Goal: Find contact information: Find contact information

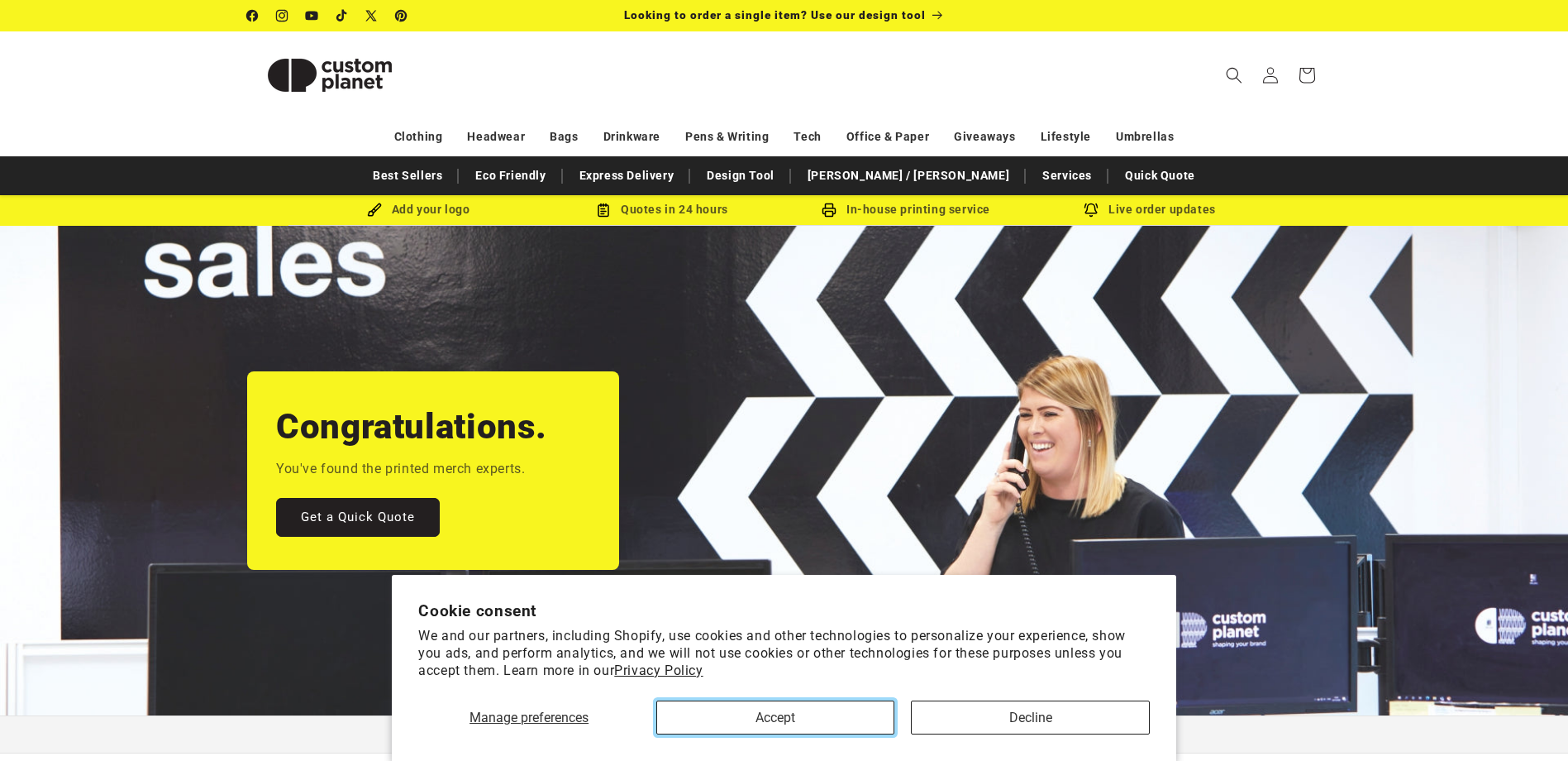
click at [820, 729] on button "Accept" at bounding box center [775, 717] width 238 height 34
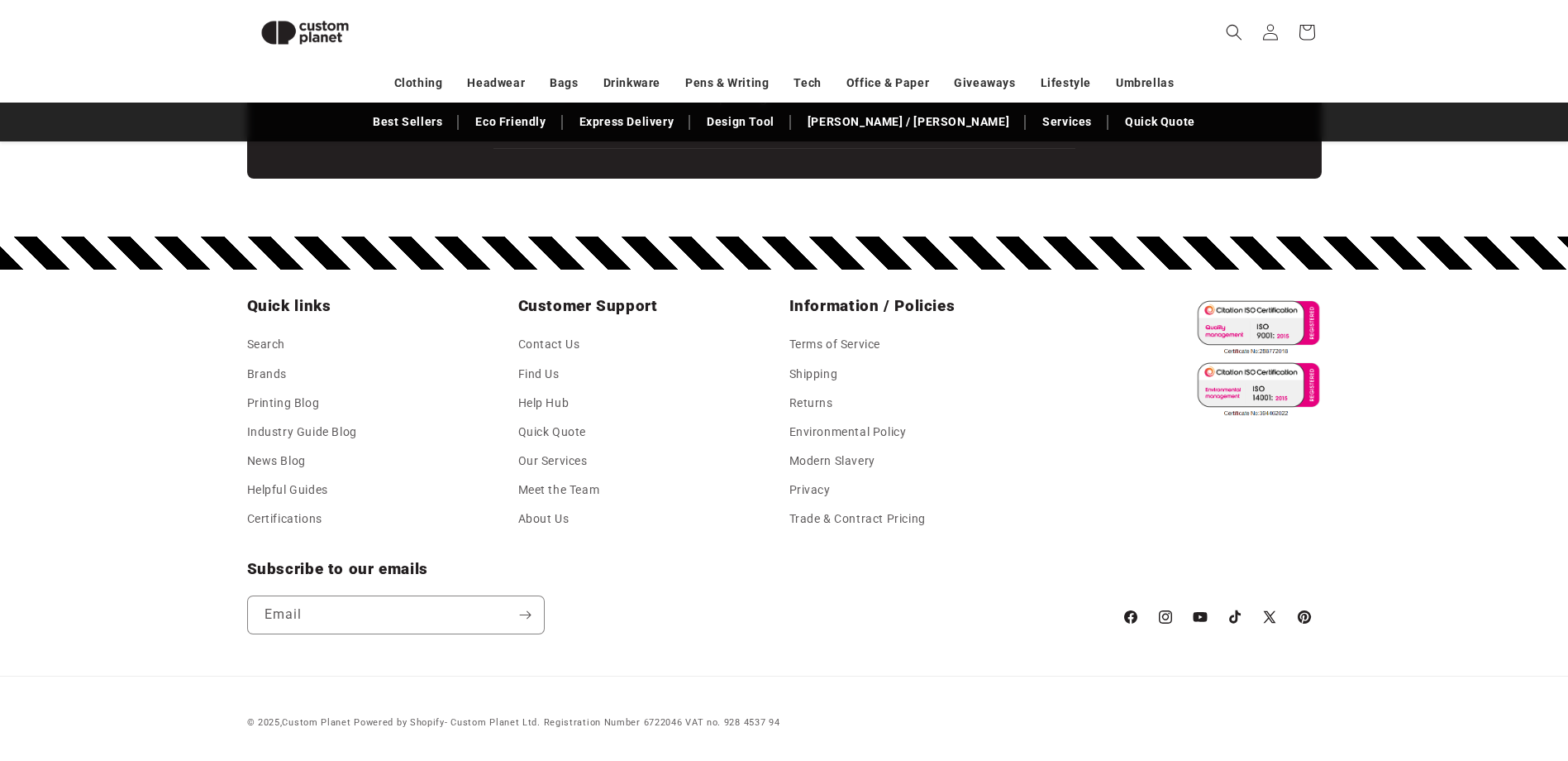
scroll to position [0, 1568]
click at [547, 369] on link "Find Us" at bounding box center [539, 374] width 42 height 29
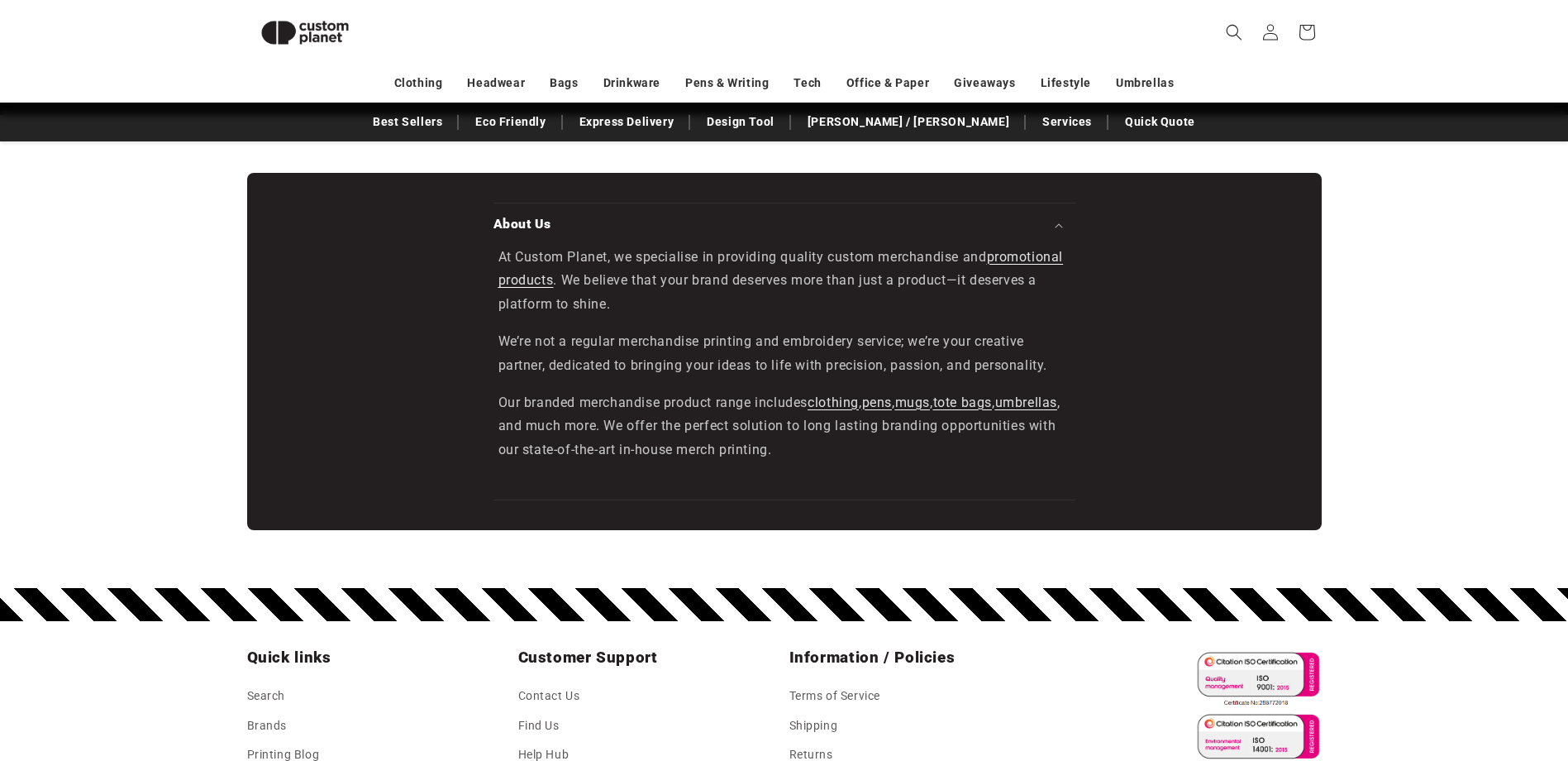
scroll to position [2815, 0]
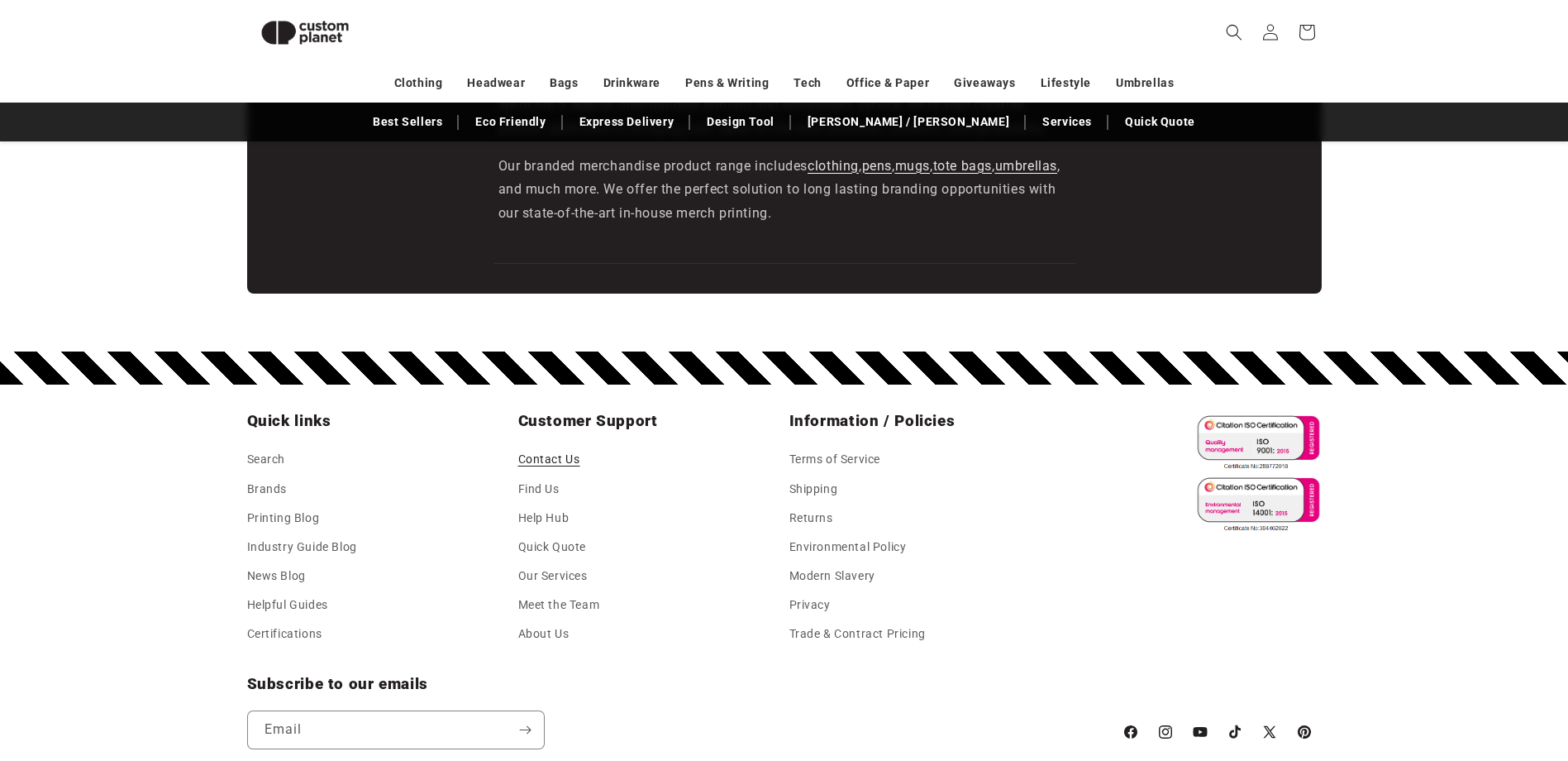
click at [550, 453] on link "Contact Us" at bounding box center [550, 461] width 62 height 25
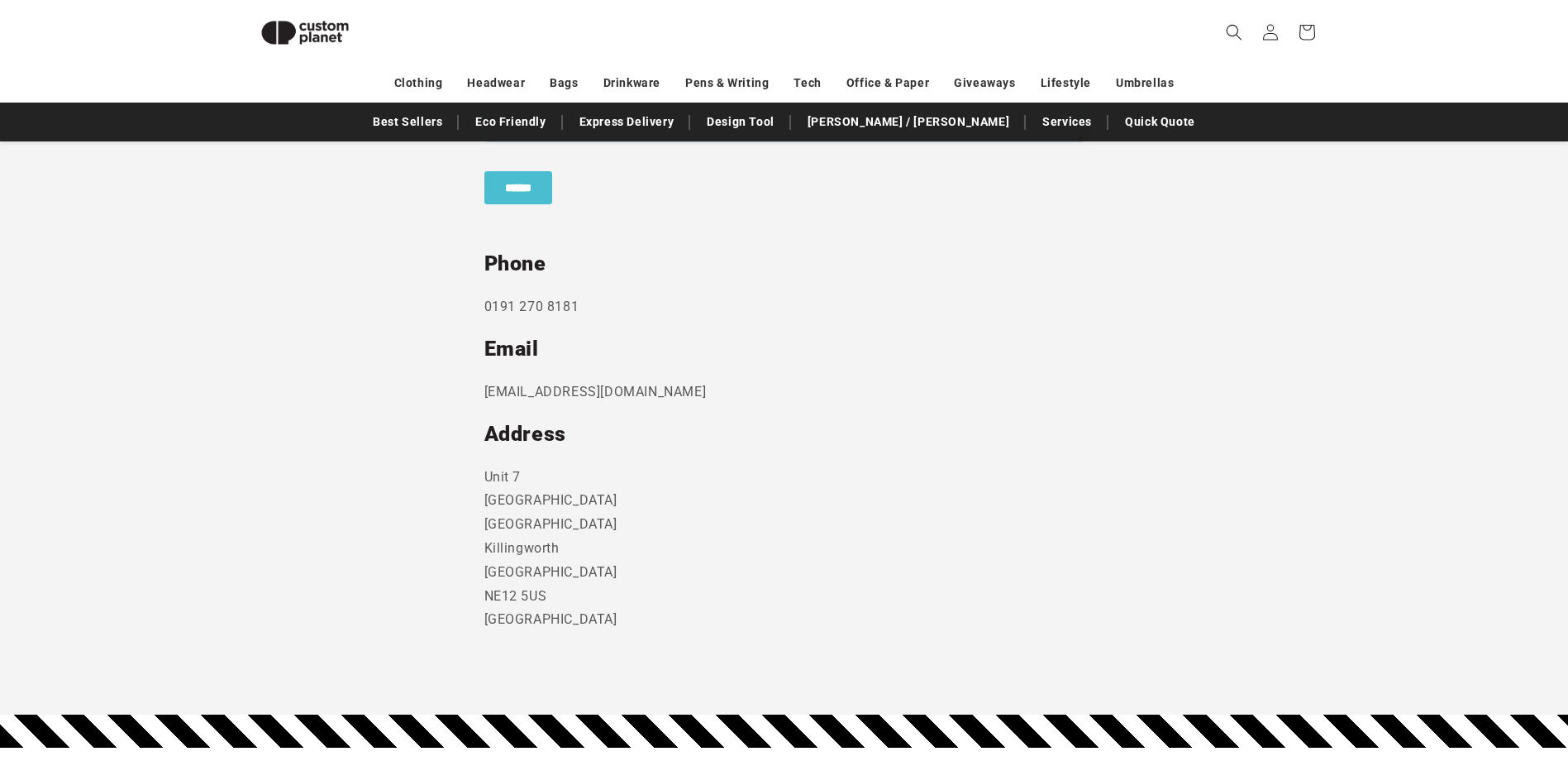
scroll to position [778, 0]
drag, startPoint x: 670, startPoint y: 394, endPoint x: 478, endPoint y: 389, distance: 192.1
click at [478, 389] on section "Send us a message and someone will get back to you within 24 hours. Phone [PHON…" at bounding box center [784, 256] width 1568 height 917
copy p "[EMAIL_ADDRESS][DOMAIN_NAME]"
